Goal: Find specific page/section: Find specific page/section

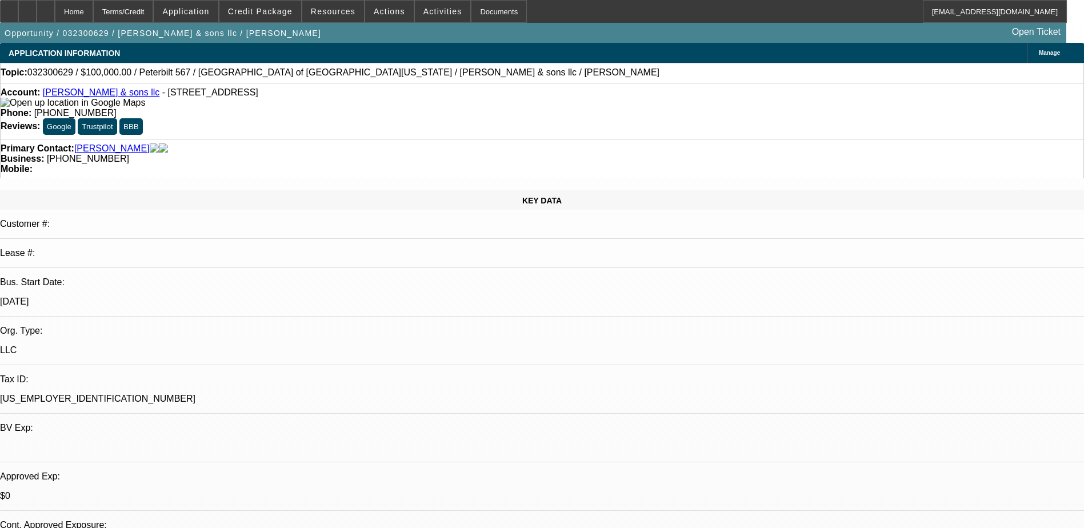
select select "0"
select select "2"
select select "0.1"
select select "0"
select select "2"
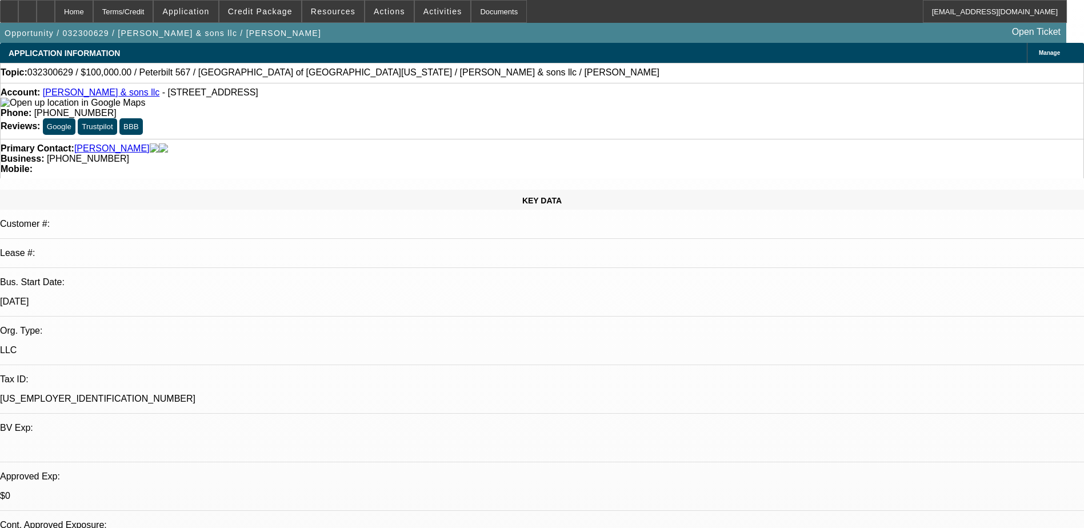
select select "0.1"
select select "0"
select select "2"
select select "0"
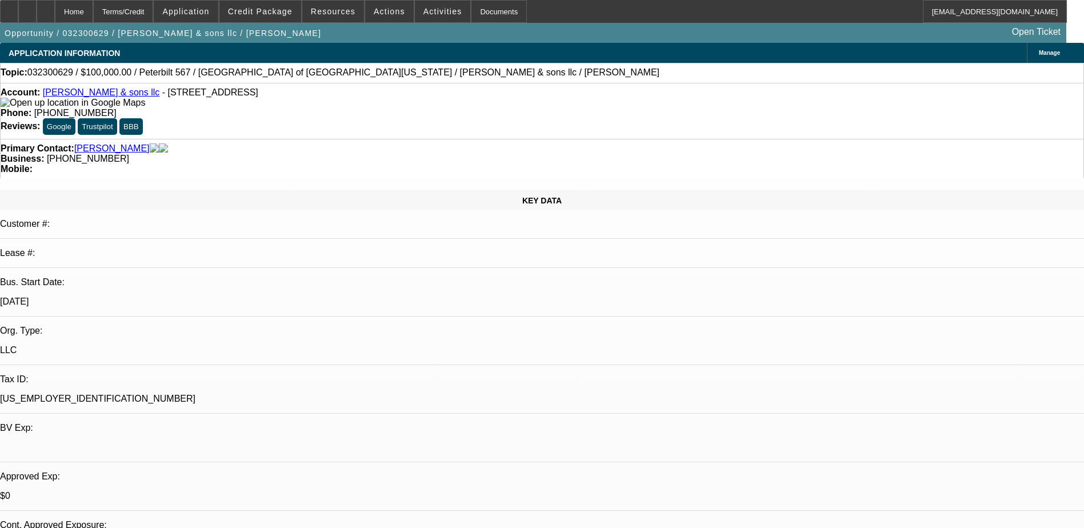
select select "2"
select select "0.1"
select select "1"
select select "2"
select select "4"
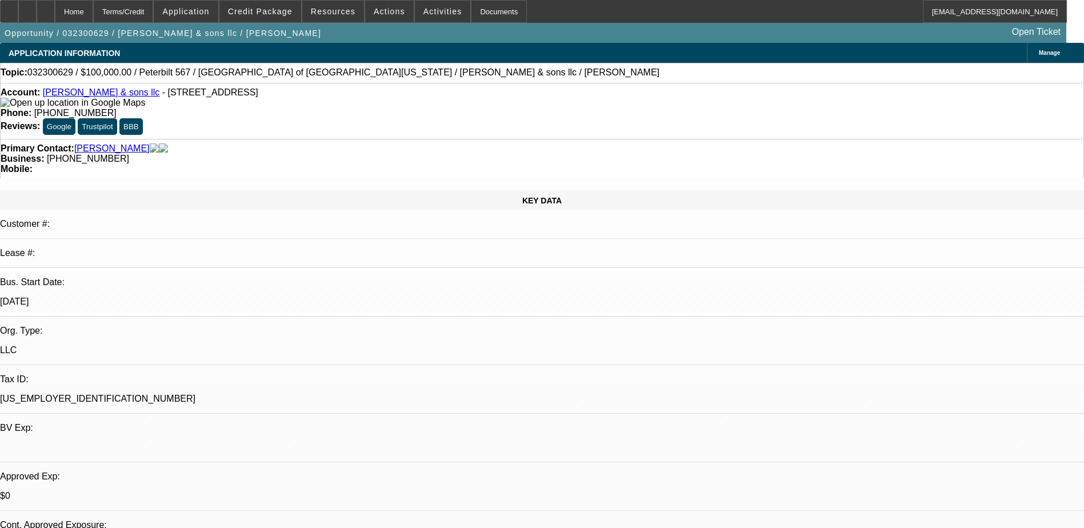
select select "1"
select select "2"
select select "4"
select select "1"
select select "2"
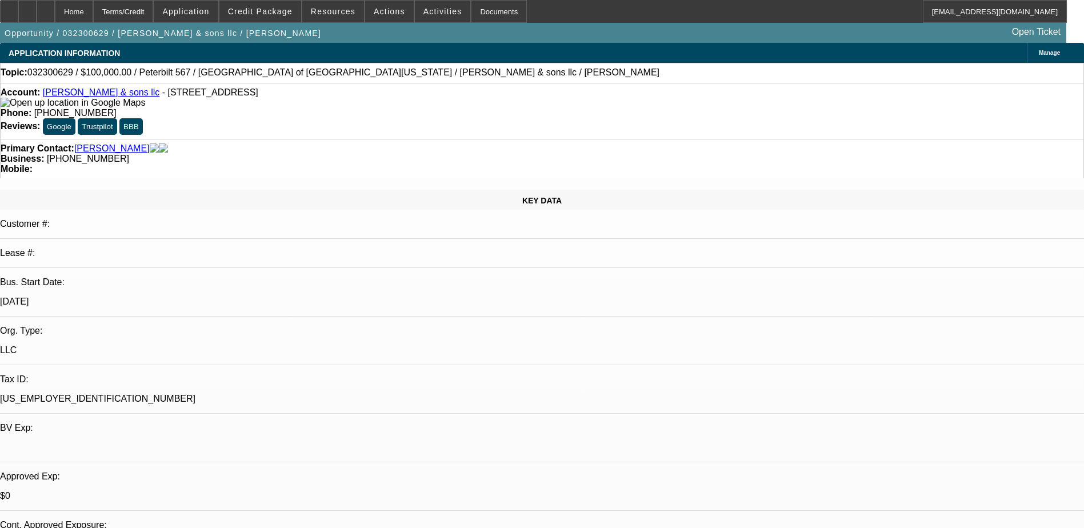
select select "6"
select select "1"
select select "2"
select select "4"
click at [269, 2] on span at bounding box center [261, 11] width 82 height 27
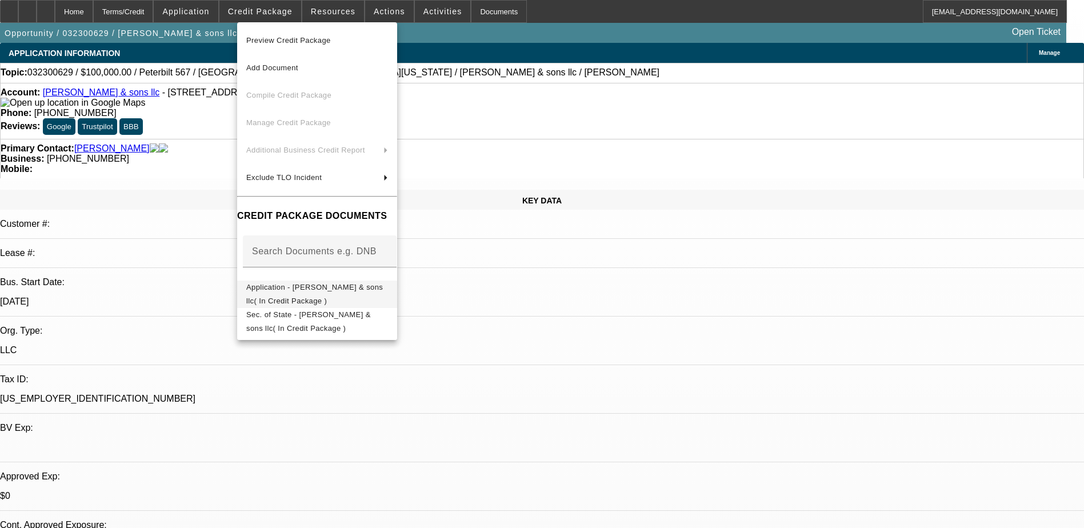
click at [308, 296] on span "Application - [PERSON_NAME] & sons llc( In Credit Package )" at bounding box center [317, 294] width 142 height 27
